Goal: Task Accomplishment & Management: Manage account settings

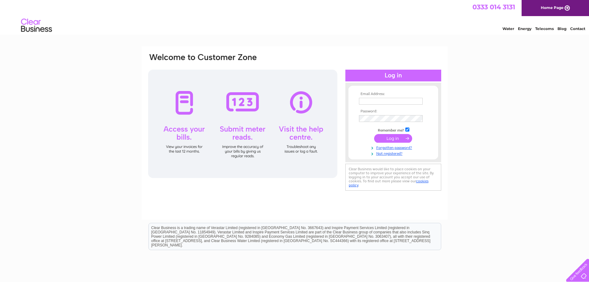
type input "[EMAIL_ADDRESS][DOMAIN_NAME]"
click at [396, 138] on input "submit" at bounding box center [393, 138] width 38 height 9
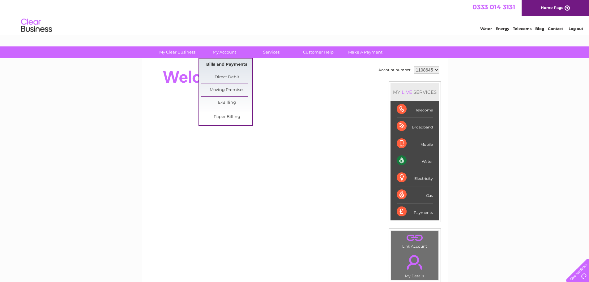
click at [233, 68] on link "Bills and Payments" at bounding box center [226, 64] width 51 height 12
click at [238, 63] on link "Bills and Payments" at bounding box center [226, 64] width 51 height 12
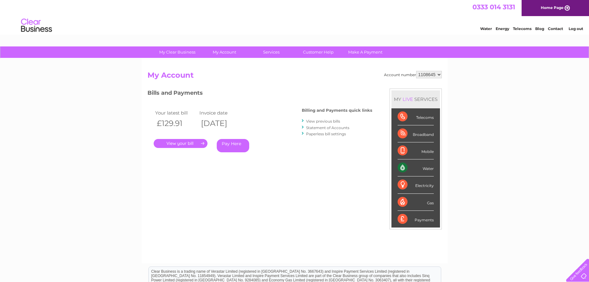
click at [186, 143] on link "." at bounding box center [181, 143] width 54 height 9
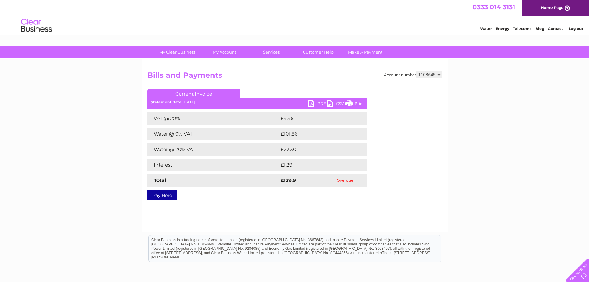
click at [313, 104] on link "PDF" at bounding box center [317, 104] width 19 height 9
